Goal: Find specific page/section: Find specific page/section

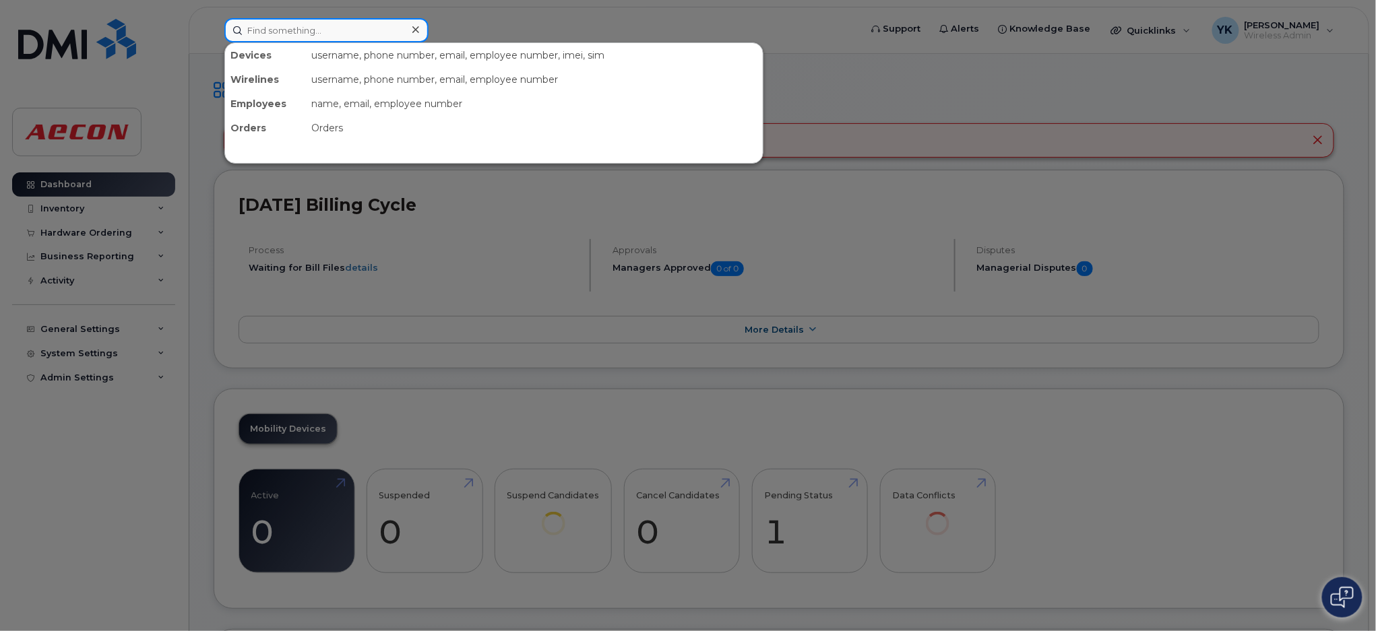
click at [365, 32] on input at bounding box center [326, 30] width 204 height 24
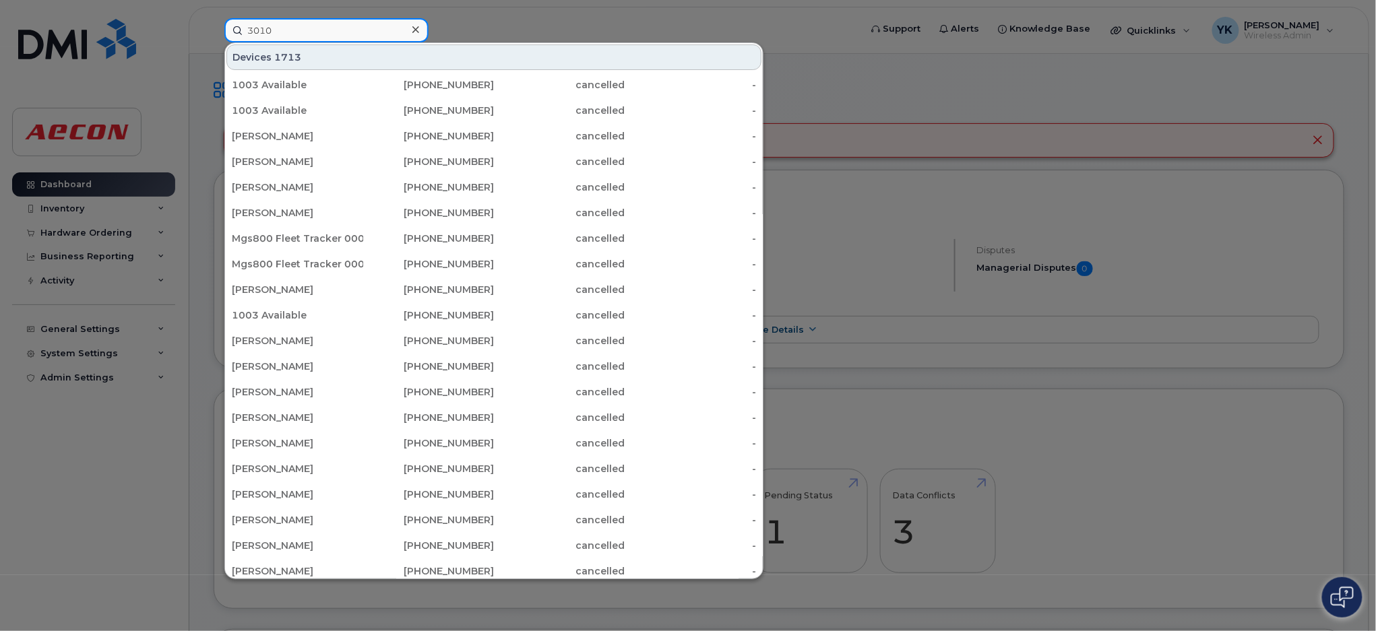
click at [336, 30] on input "3010" at bounding box center [326, 30] width 204 height 24
drag, startPoint x: 329, startPoint y: 28, endPoint x: 241, endPoint y: 22, distance: 88.4
click at [241, 22] on input "3010" at bounding box center [326, 30] width 204 height 24
paste input "3897"
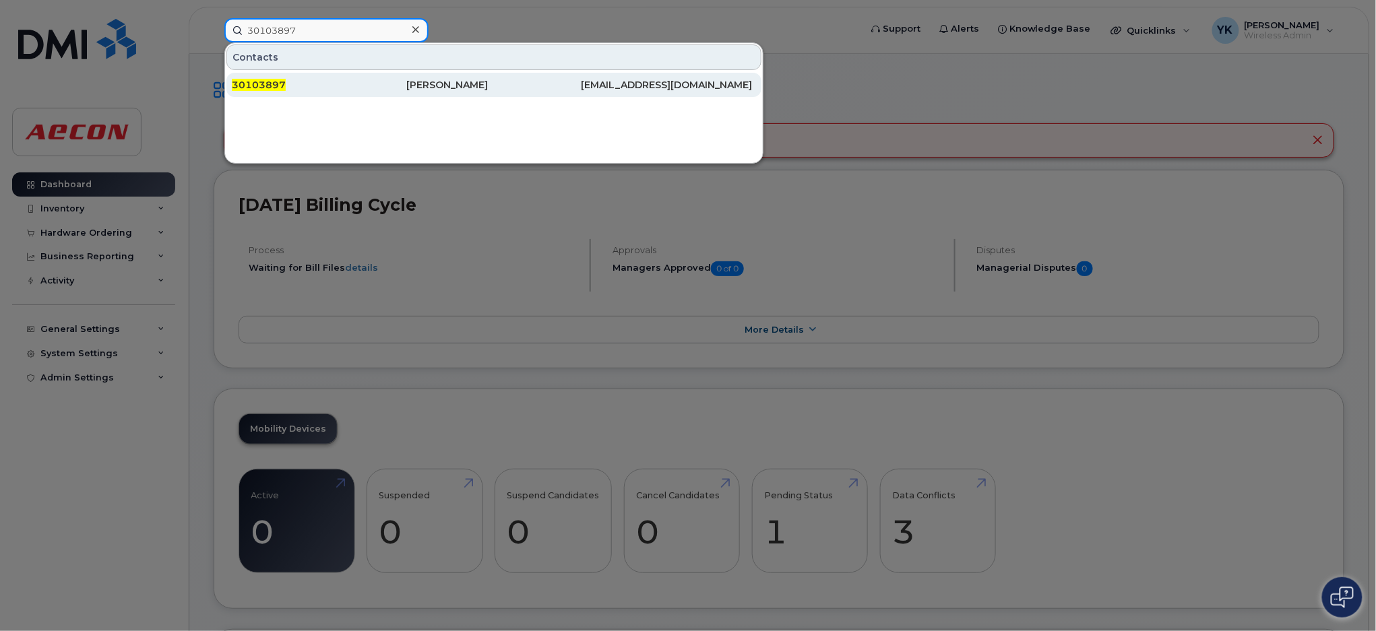
type input "30103897"
click at [498, 86] on div "Yolanda Qtesting" at bounding box center [493, 84] width 175 height 13
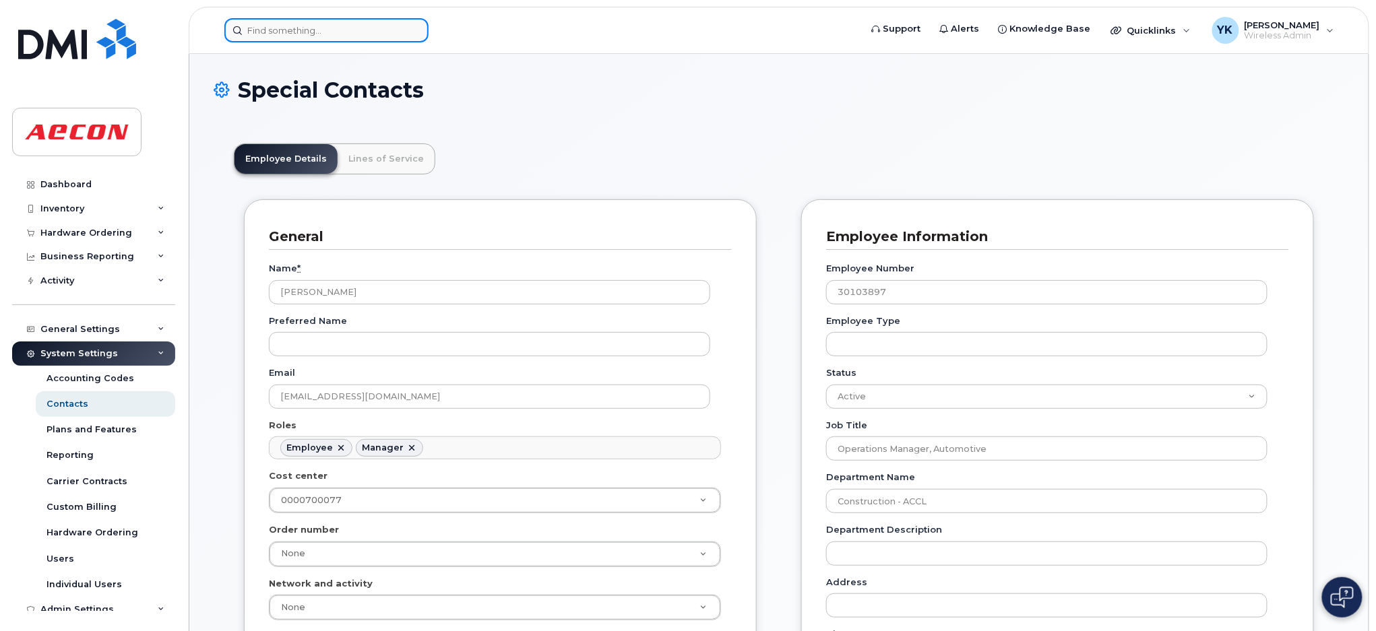
click at [371, 22] on input at bounding box center [326, 30] width 204 height 24
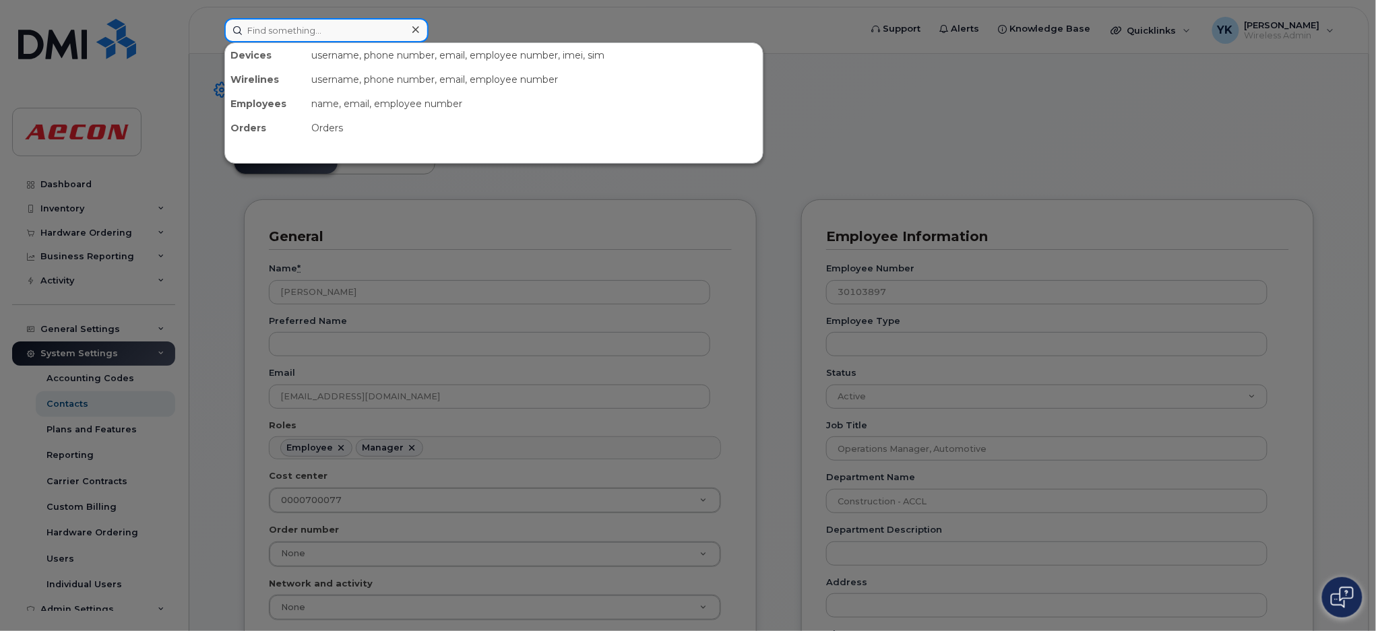
paste input "30103896"
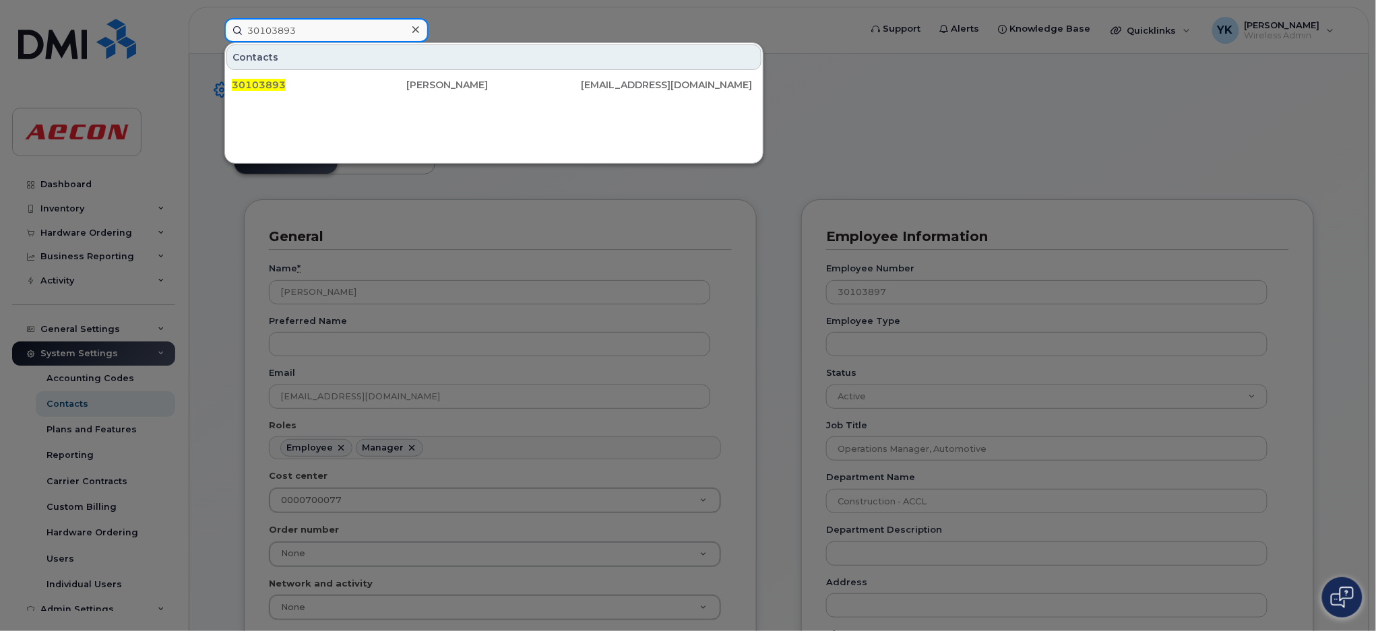
drag, startPoint x: 307, startPoint y: 25, endPoint x: 226, endPoint y: 30, distance: 80.4
click at [214, 22] on div "30103893 Contacts 30103893 Robert Qtesting ROBERTRBUSINESS0805@TEST.COM" at bounding box center [538, 30] width 648 height 24
paste input "4"
type input "30103894"
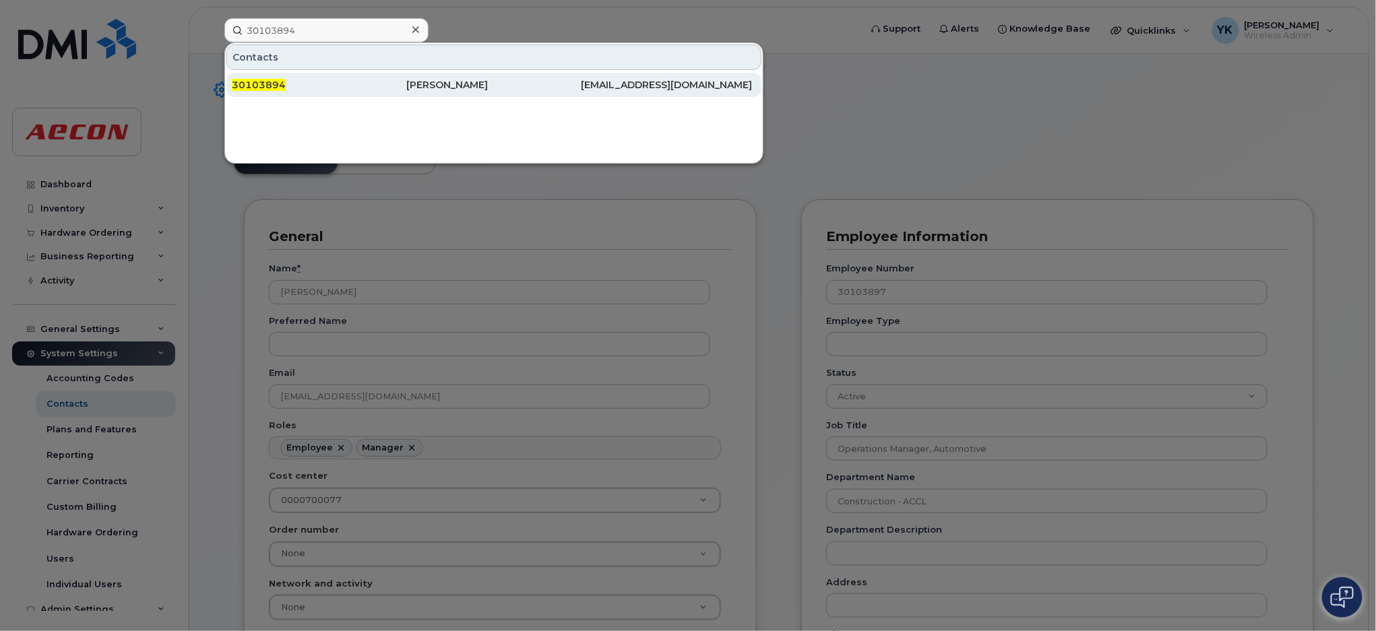
click at [406, 77] on div "30103894" at bounding box center [493, 85] width 175 height 24
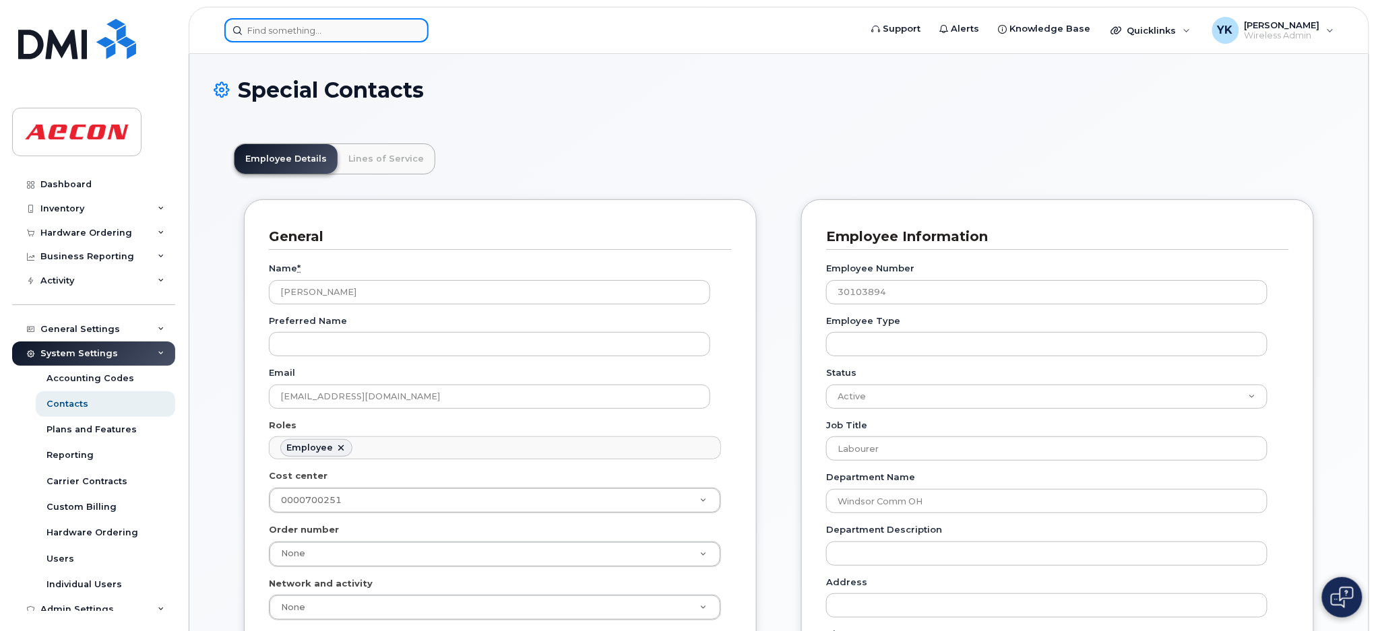
click at [330, 33] on input at bounding box center [326, 30] width 204 height 24
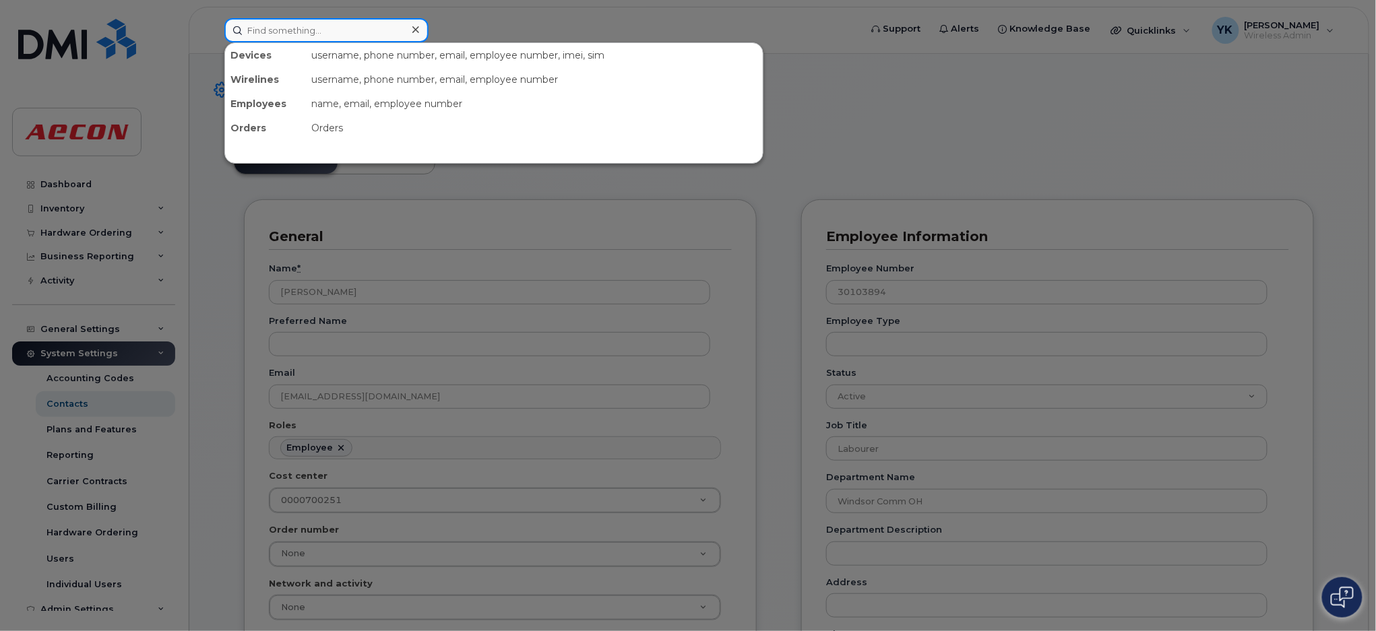
paste input "30103788"
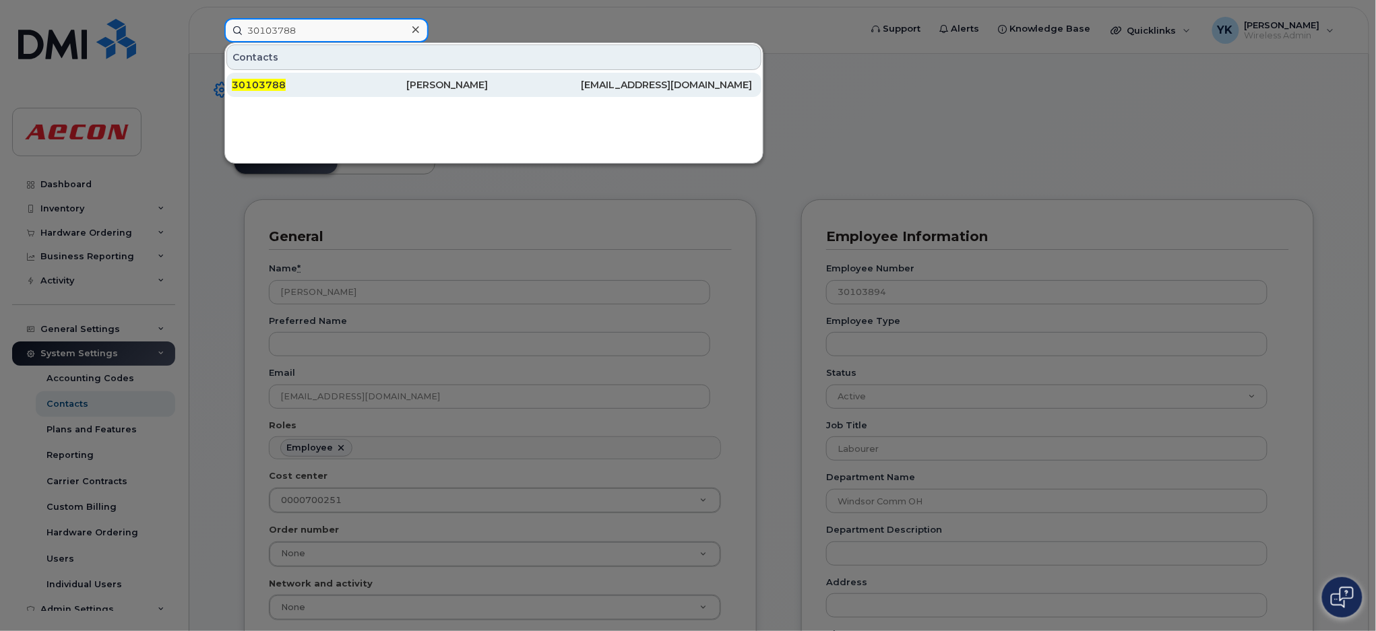
type input "30103788"
click at [357, 82] on div "30103788" at bounding box center [319, 84] width 175 height 13
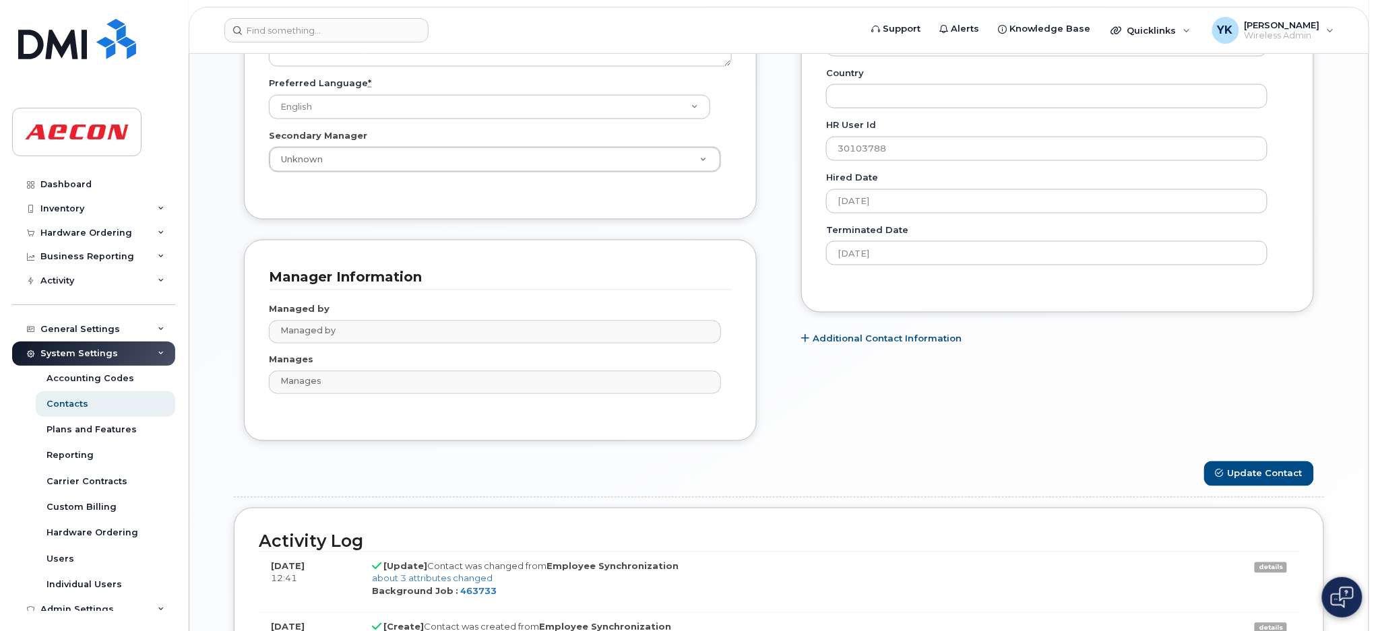
scroll to position [893, 0]
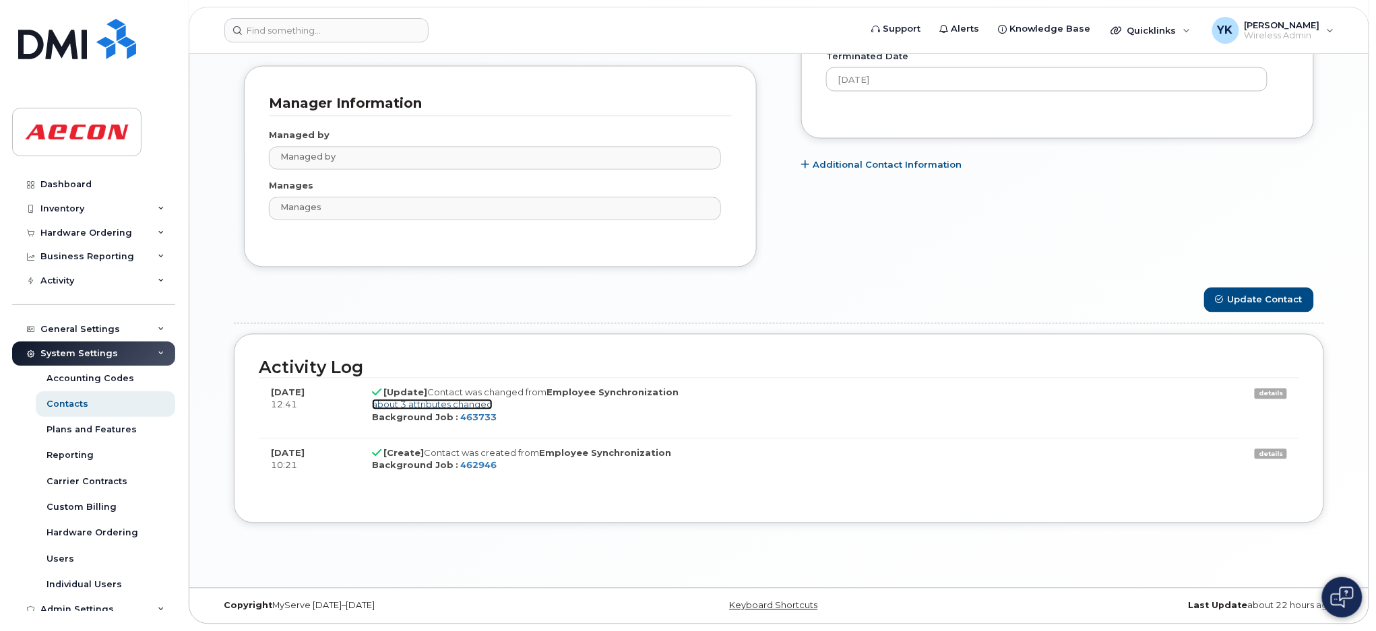
click at [451, 407] on link "about 3 attributes changed" at bounding box center [432, 405] width 121 height 11
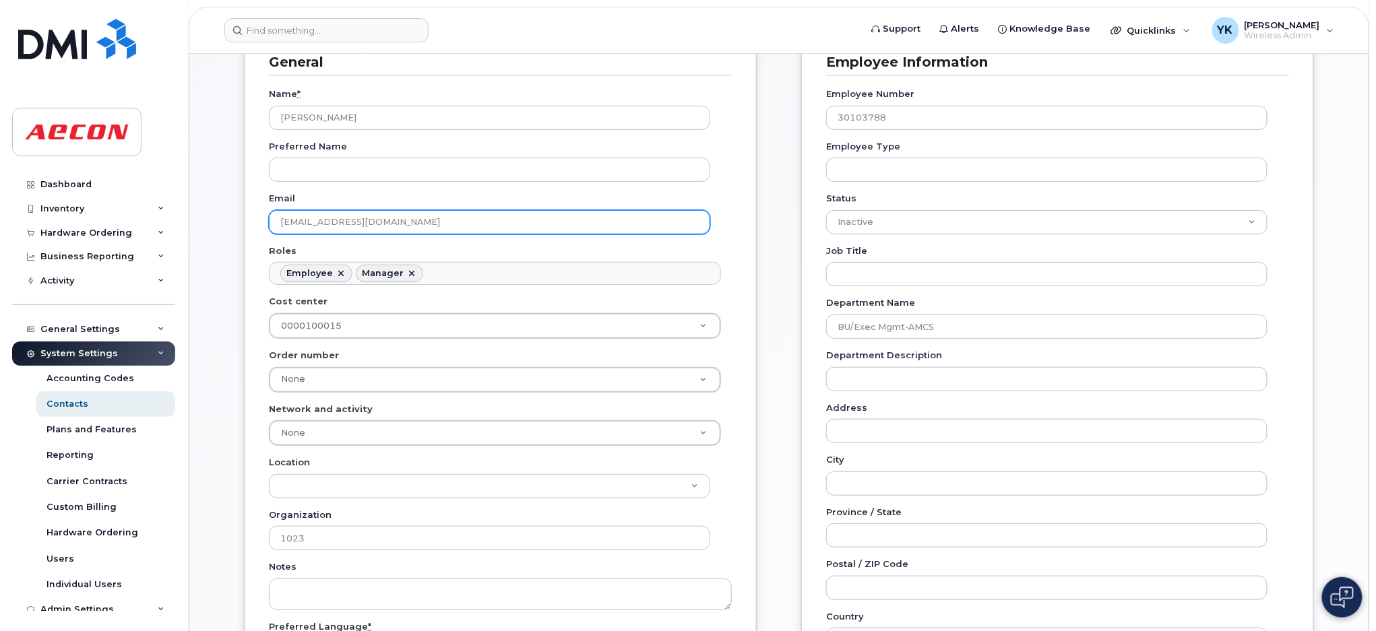
scroll to position [0, 0]
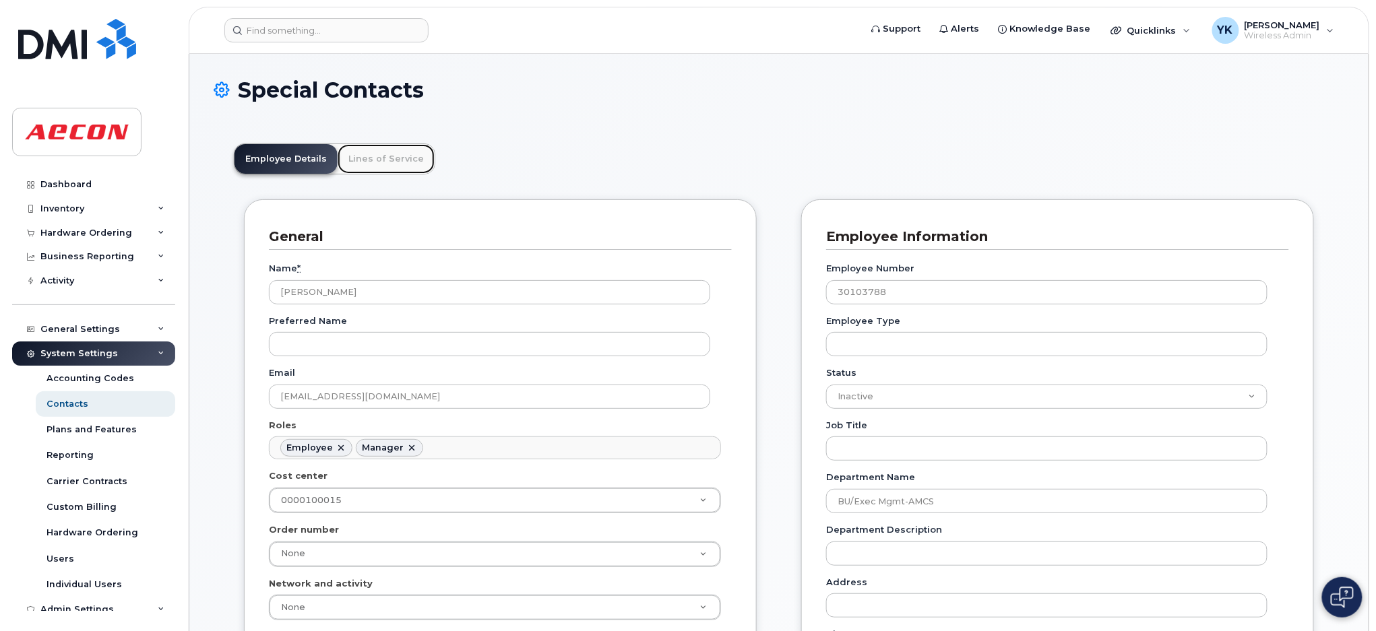
click at [377, 161] on link "Lines of Service" at bounding box center [386, 159] width 97 height 30
